Goal: Communication & Community: Connect with others

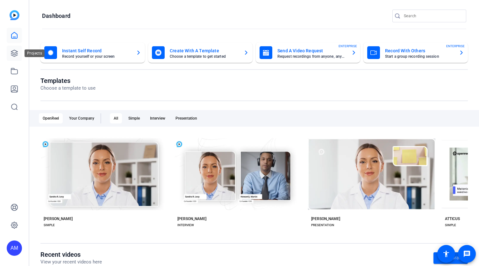
click at [11, 55] on icon at bounding box center [14, 53] width 6 height 6
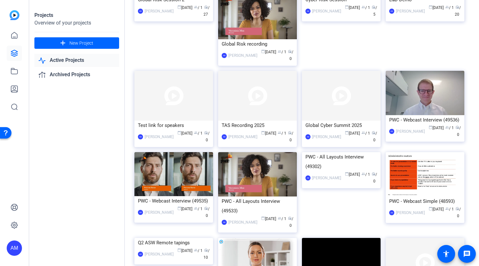
scroll to position [137, 0]
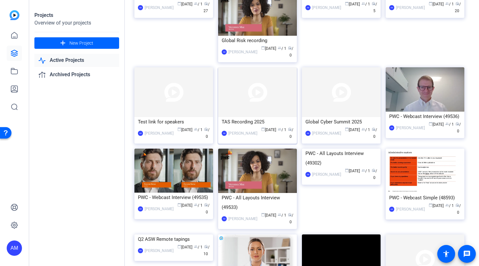
click at [267, 106] on img at bounding box center [257, 92] width 79 height 50
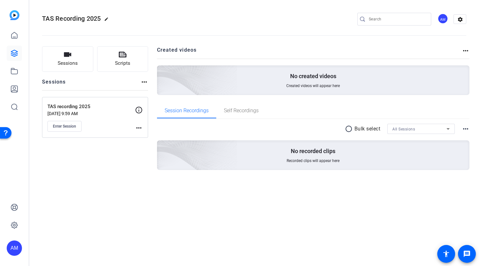
click at [108, 18] on mat-icon "edit" at bounding box center [108, 21] width 8 height 8
drag, startPoint x: 86, startPoint y: 18, endPoint x: 38, endPoint y: 23, distance: 48.6
click at [38, 23] on mat-toolbar "TAS Recording 2025 check_circle clear AM settings" at bounding box center [254, 19] width 450 height 38
drag, startPoint x: 54, startPoint y: 18, endPoint x: 49, endPoint y: 18, distance: 5.4
click at [49, 18] on input "Solo recordings- 2025" at bounding box center [68, 19] width 42 height 8
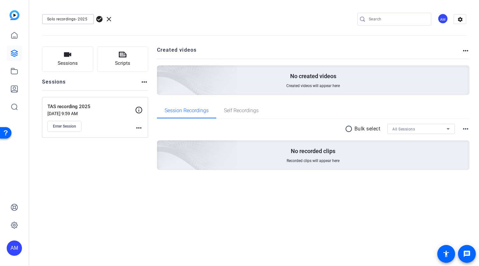
type input "Solo recordings- 2025"
click at [75, 30] on div at bounding box center [68, 27] width 52 height 7
click at [99, 19] on span "check_circle" at bounding box center [100, 19] width 8 height 8
click at [65, 127] on span "Enter Session" at bounding box center [64, 126] width 23 height 5
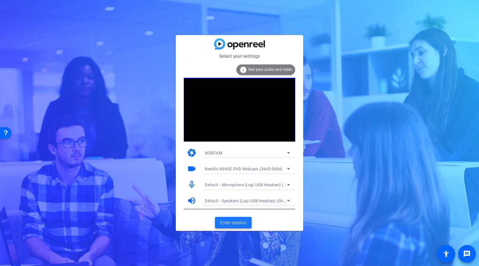
click at [232, 221] on span "Enter session" at bounding box center [233, 222] width 26 height 7
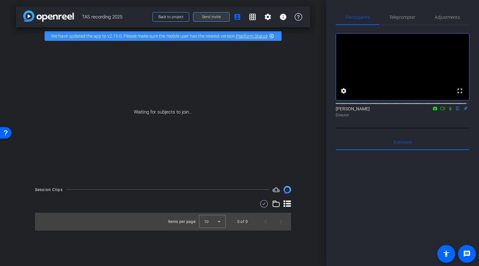
click at [217, 17] on span "Send invite" at bounding box center [211, 16] width 19 height 5
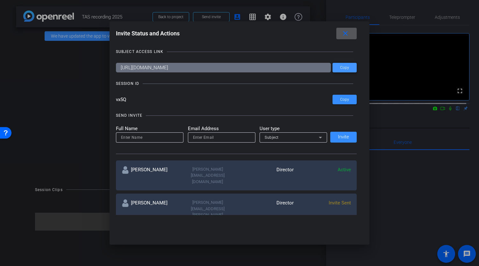
click at [0, 0] on span "Copy" at bounding box center [0, 0] width 0 height 0
